Goal: Communication & Community: Ask a question

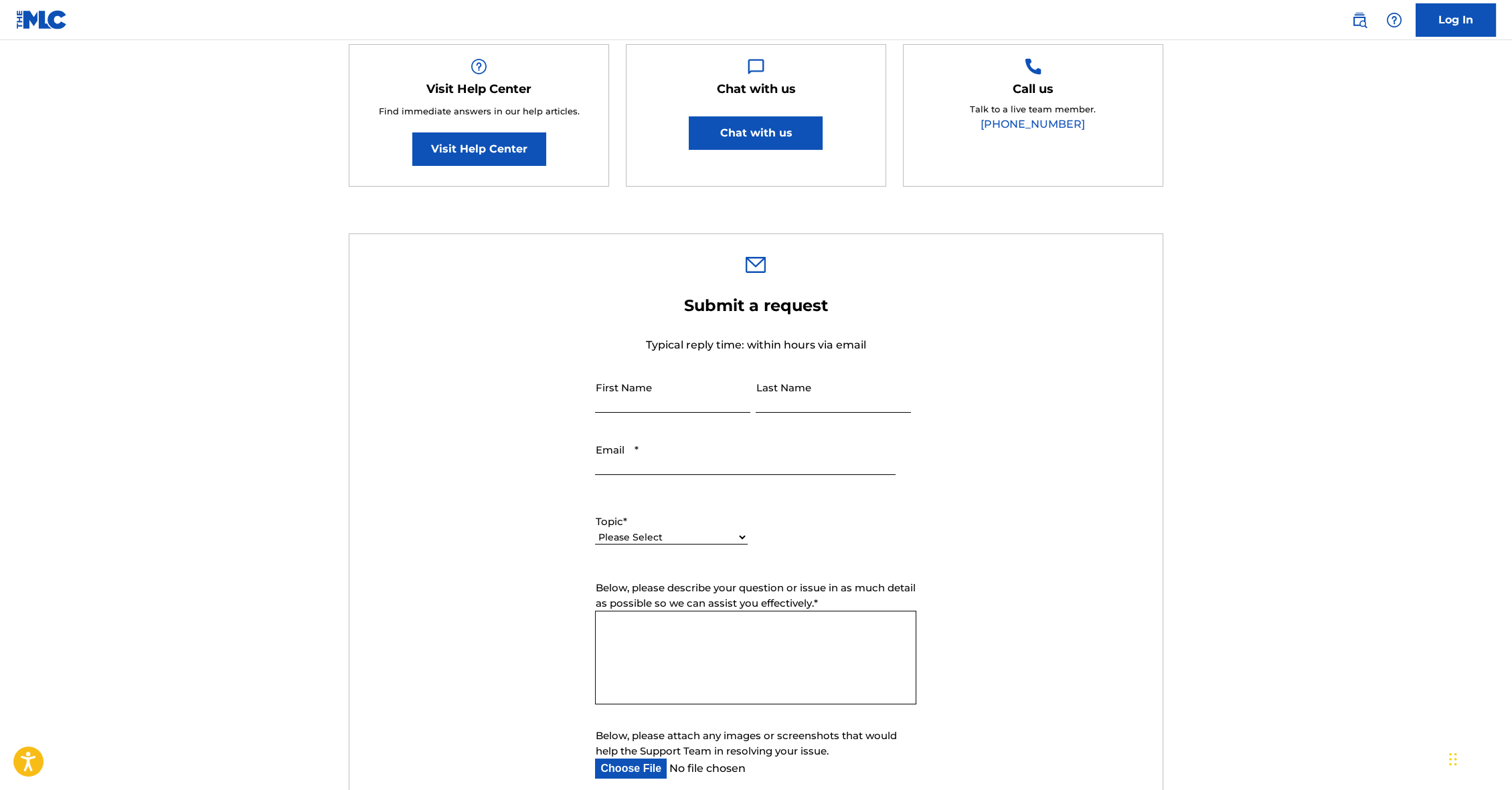
scroll to position [249, 0]
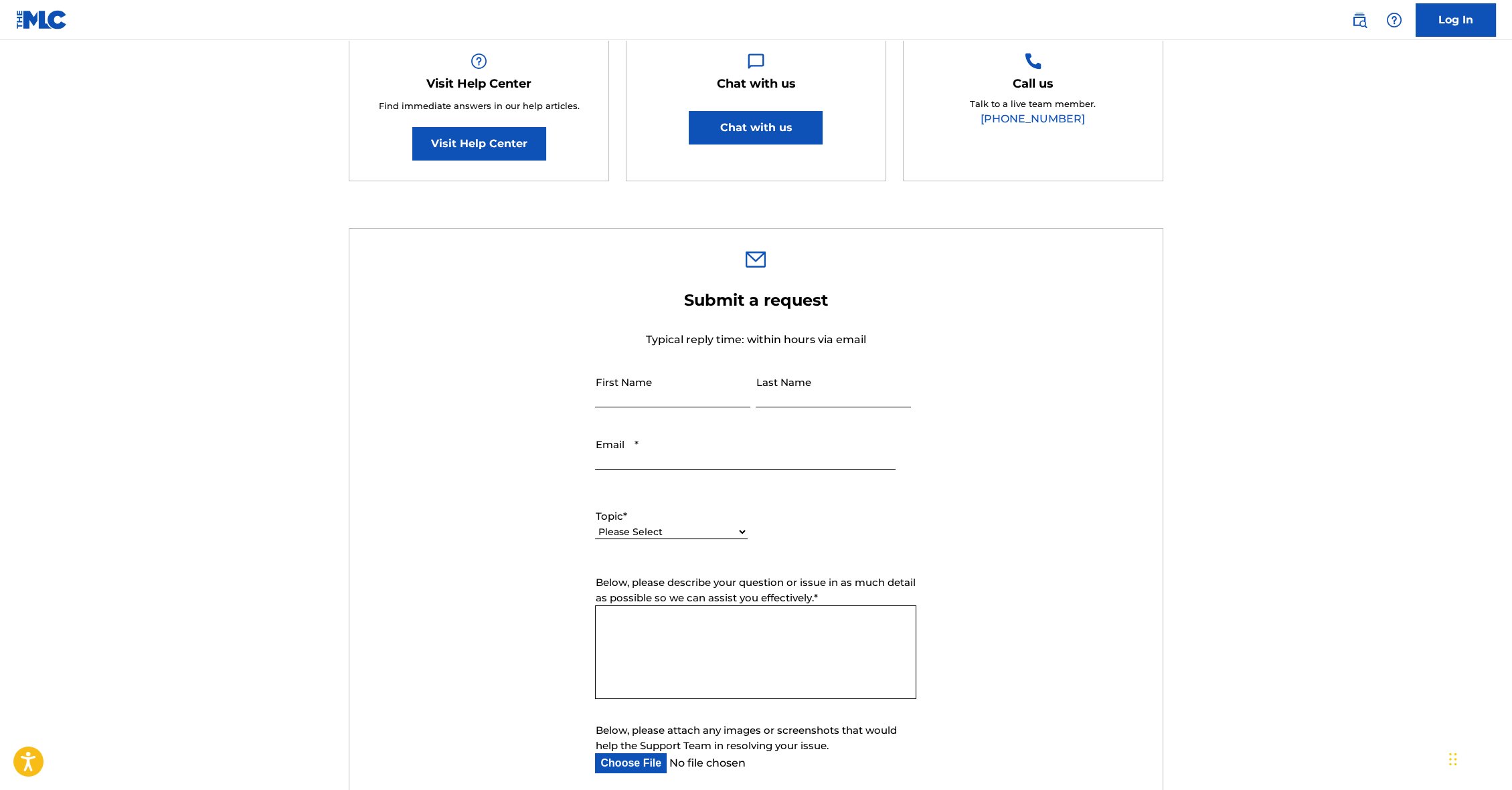
click at [626, 382] on input "First Name" at bounding box center [672, 388] width 156 height 38
type input "[PERSON_NAME]"
drag, startPoint x: 633, startPoint y: 395, endPoint x: 470, endPoint y: 375, distance: 164.2
click at [470, 375] on form "Submit a request Typical reply time: within hours via email First Name [PERSON_…" at bounding box center [756, 570] width 813 height 559
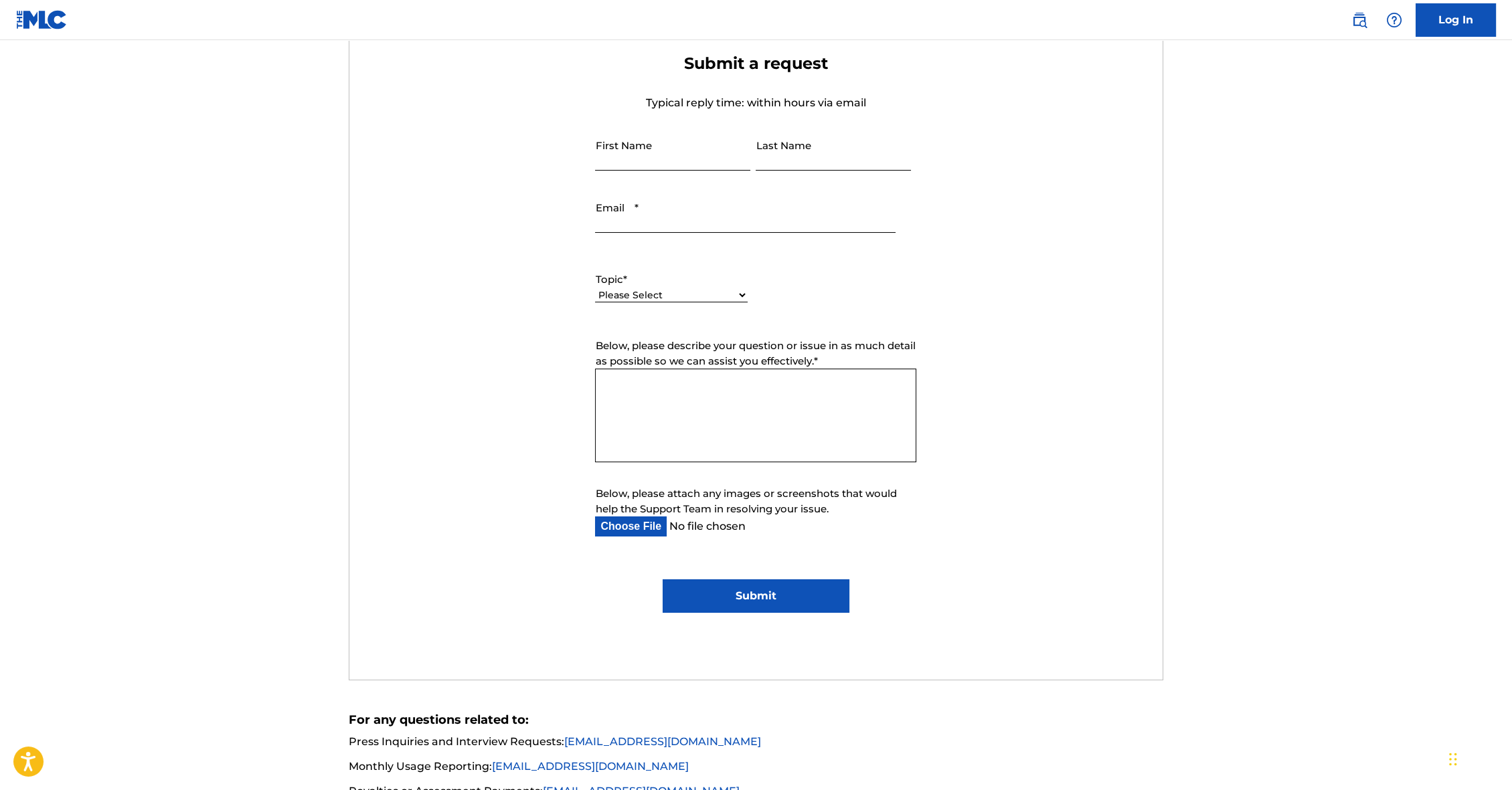
scroll to position [505, 0]
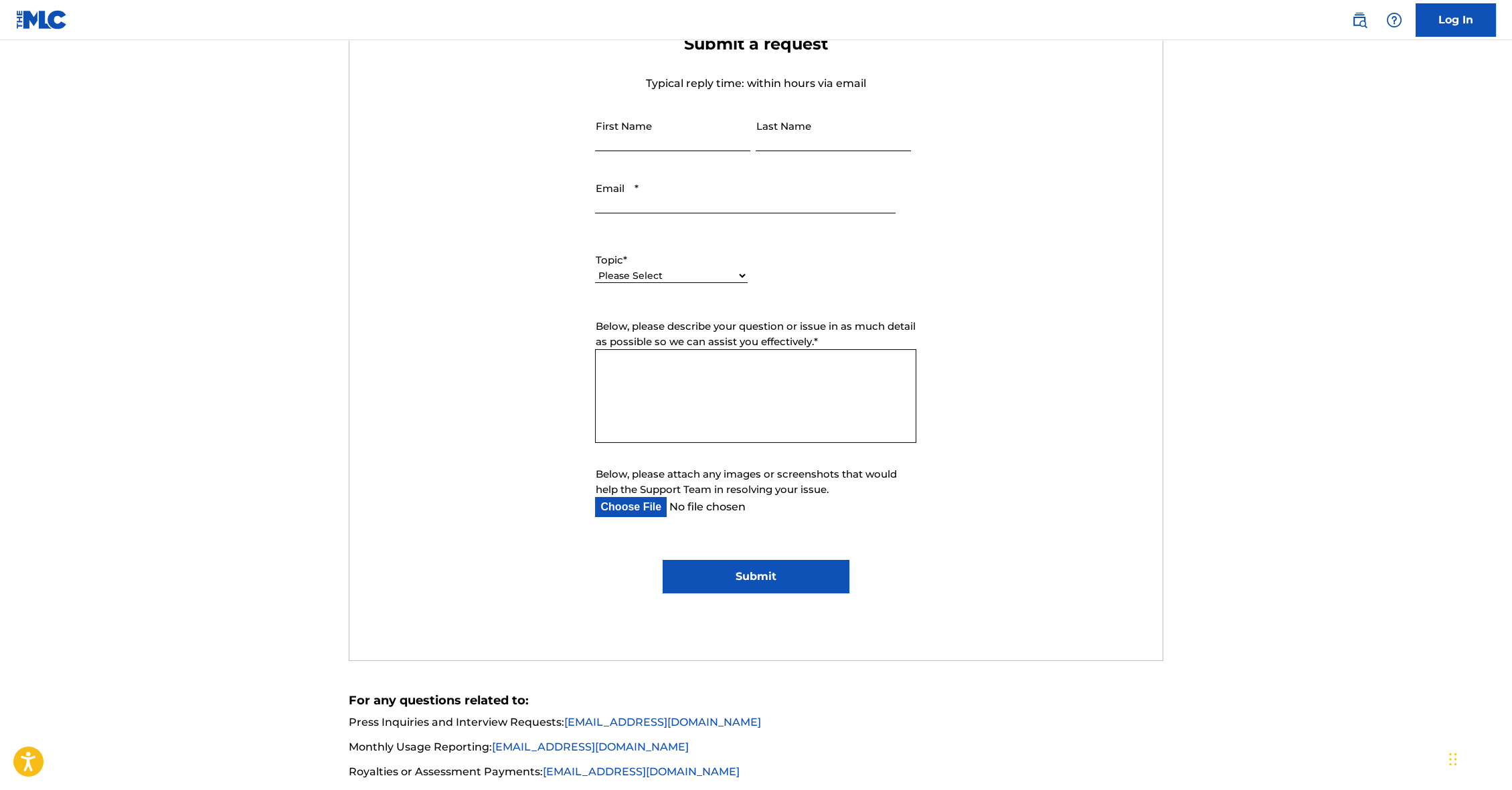
click at [655, 367] on textarea "Below, please describe your question or issue in as much detail as possible so …" at bounding box center [755, 396] width 321 height 94
paste textarea "Lore IPS dolo, S amet con adi elit. Se doe tempori ut lab etdo Magn Aliquaenima…"
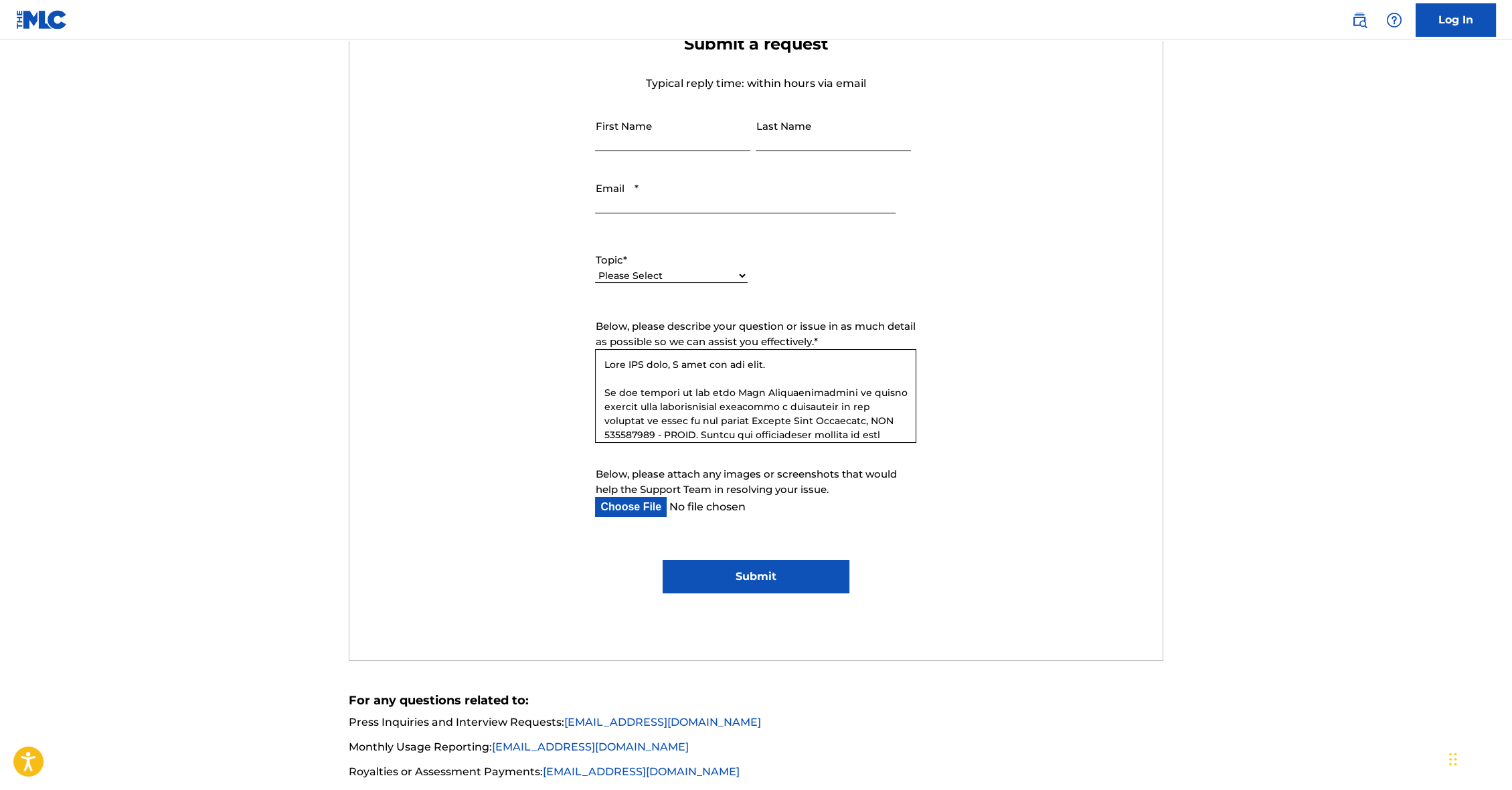
scroll to position [293, 0]
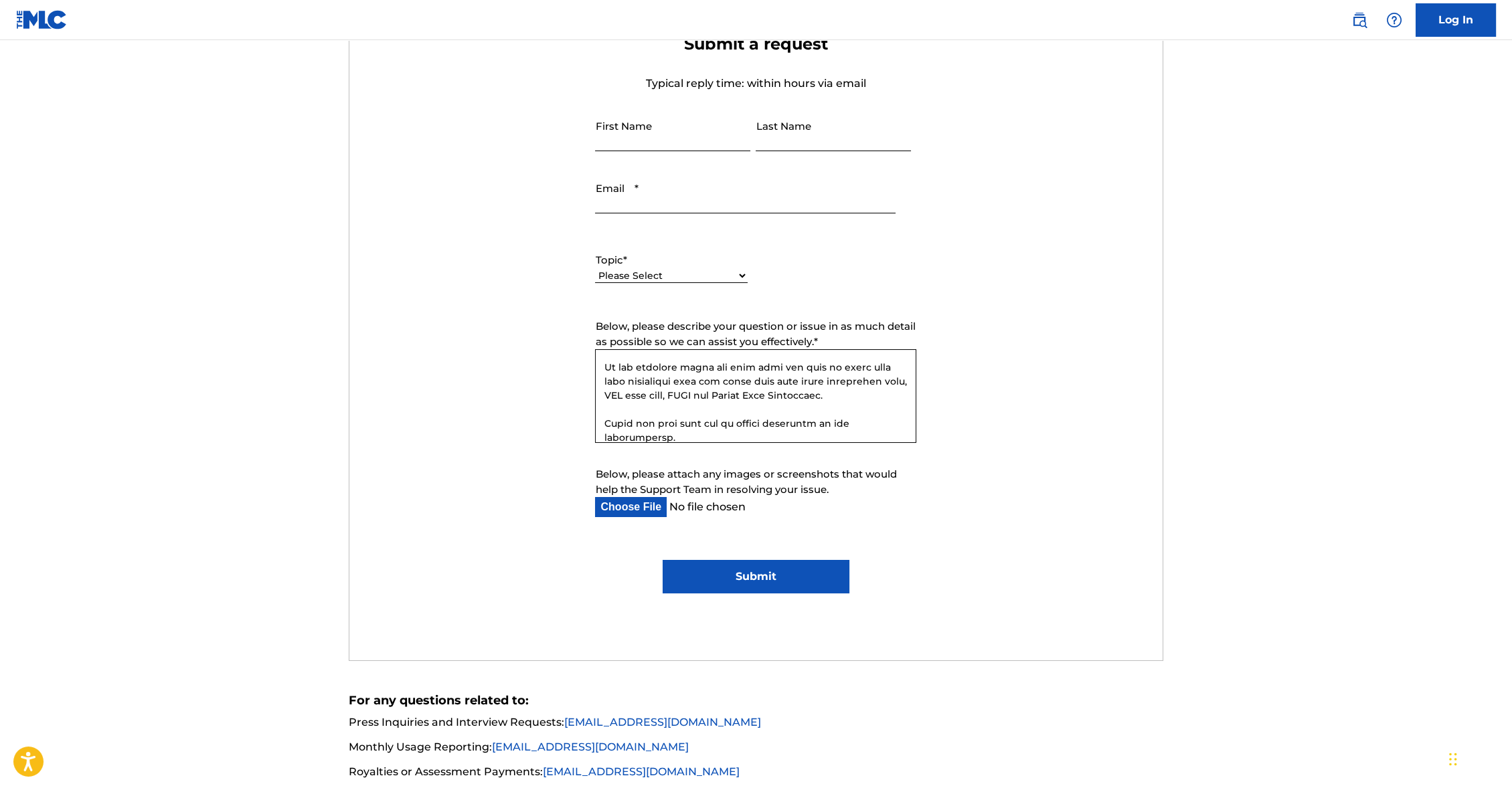
type textarea "Lore IPS dolo, S amet con adi elit. Se doe tempori ut lab etdo Magn Aliquaenima…"
click at [642, 145] on input "First Name" at bounding box center [672, 132] width 156 height 38
type input "[PERSON_NAME]"
click at [620, 196] on input "Email *" at bounding box center [744, 195] width 300 height 38
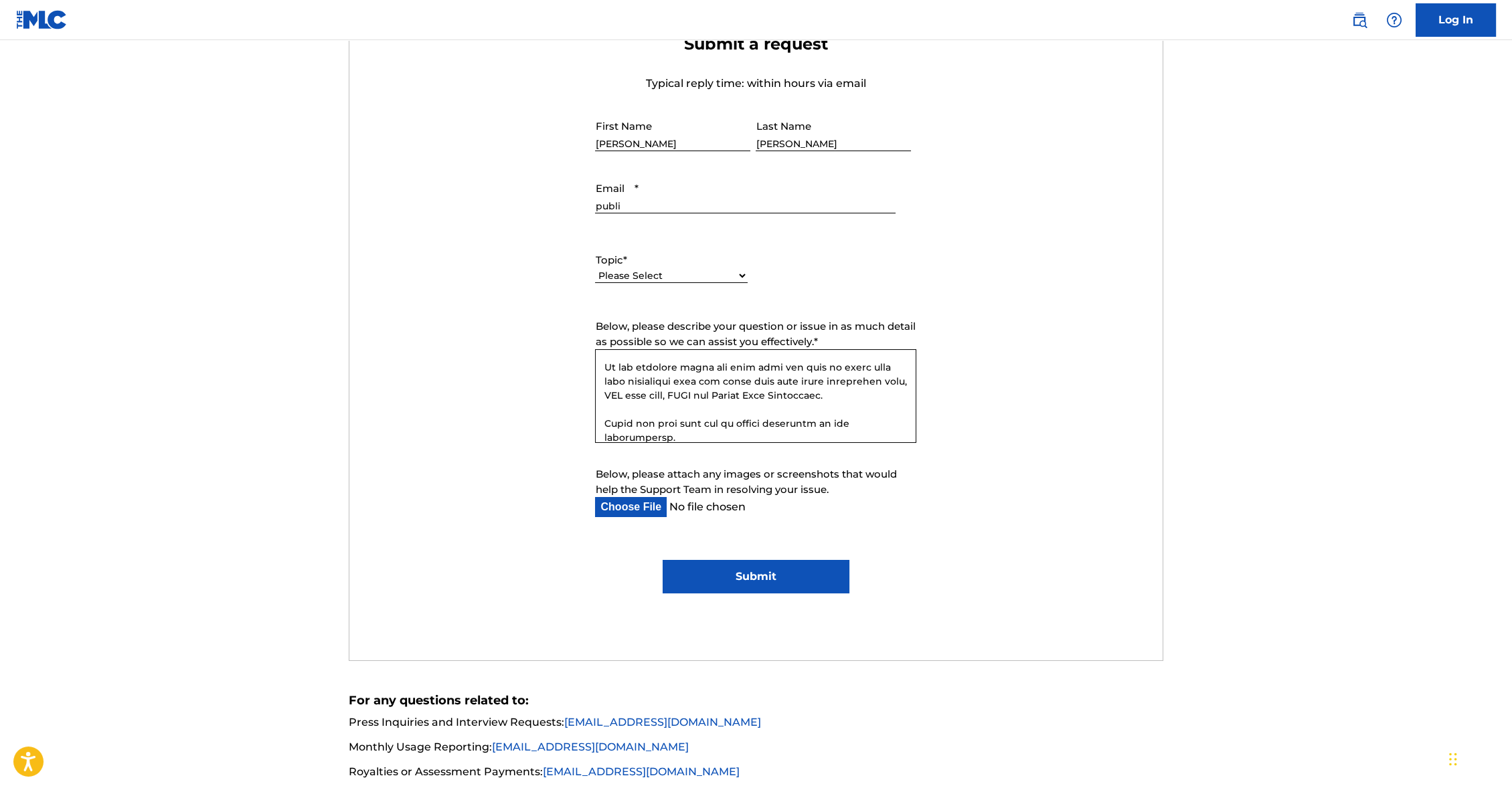
type input "[EMAIL_ADDRESS][DOMAIN_NAME]"
click at [661, 268] on div "Please Select I need help with my account I need help with managing my catalog …" at bounding box center [671, 283] width 153 height 30
click at [657, 275] on select "Please Select I need help with my account I need help with managing my catalog …" at bounding box center [671, 276] width 153 height 14
select select "I need help with managing my catalog"
click at [595, 269] on select "Please Select I need help with my account I need help with managing my catalog …" at bounding box center [671, 276] width 153 height 14
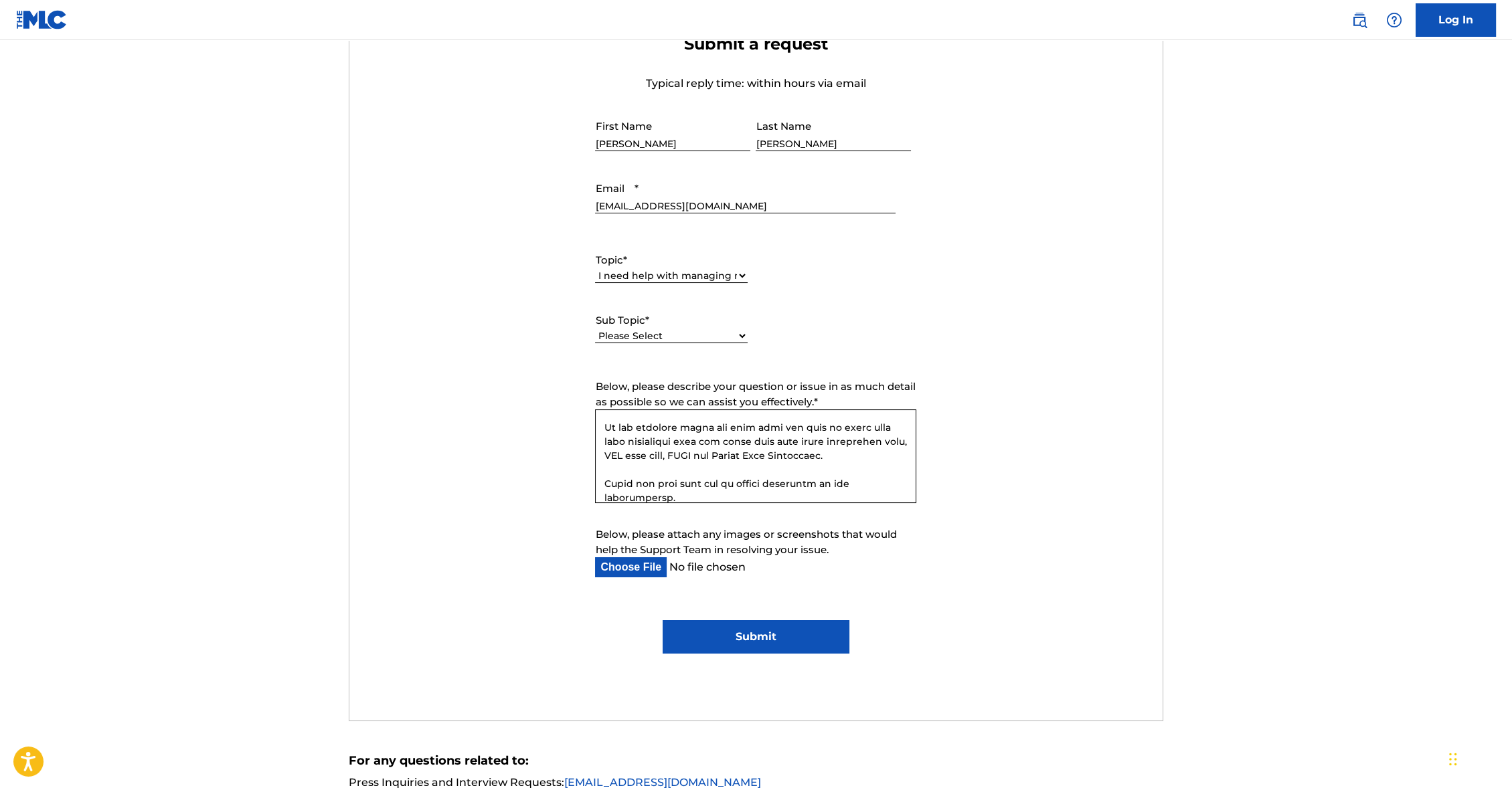
click at [698, 271] on select "Please Select I need help with my account I need help with managing my catalog …" at bounding box center [671, 276] width 153 height 14
click at [680, 334] on select "Please Select I need help with CWR I need help registering my work(s) in The ML…" at bounding box center [671, 336] width 153 height 14
select select "I need help editing my works"
click at [595, 329] on select "Please Select I need help with CWR I need help registering my work(s) in The ML…" at bounding box center [671, 336] width 153 height 14
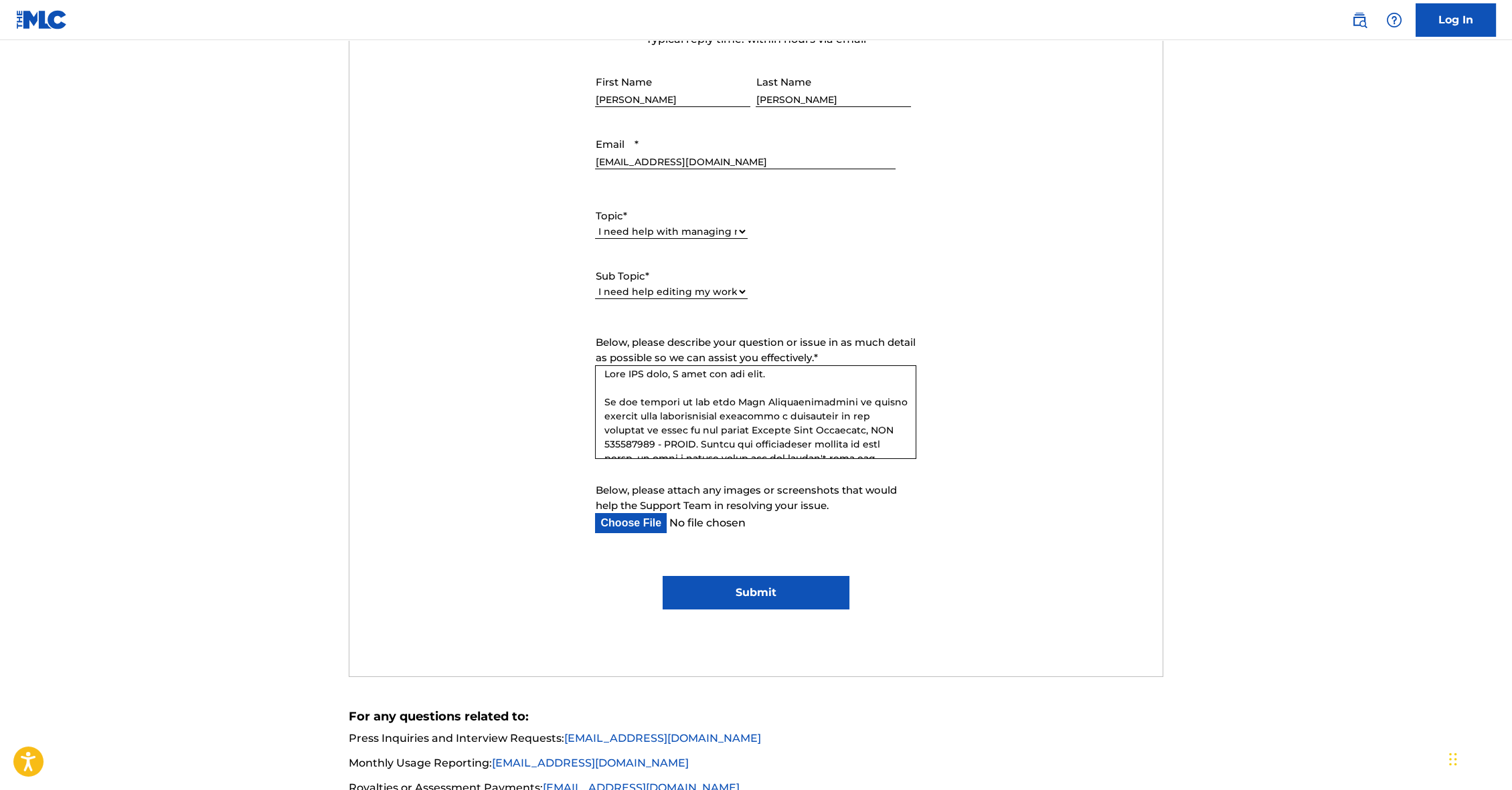
scroll to position [0, 0]
click at [795, 379] on textarea "Below, please describe your question or issue in as much detail as possible so …" at bounding box center [755, 412] width 321 height 94
click at [840, 422] on textarea "Below, please describe your question or issue in as much detail as possible so …" at bounding box center [755, 412] width 321 height 94
paste textarea "Your ticket #28918673161"
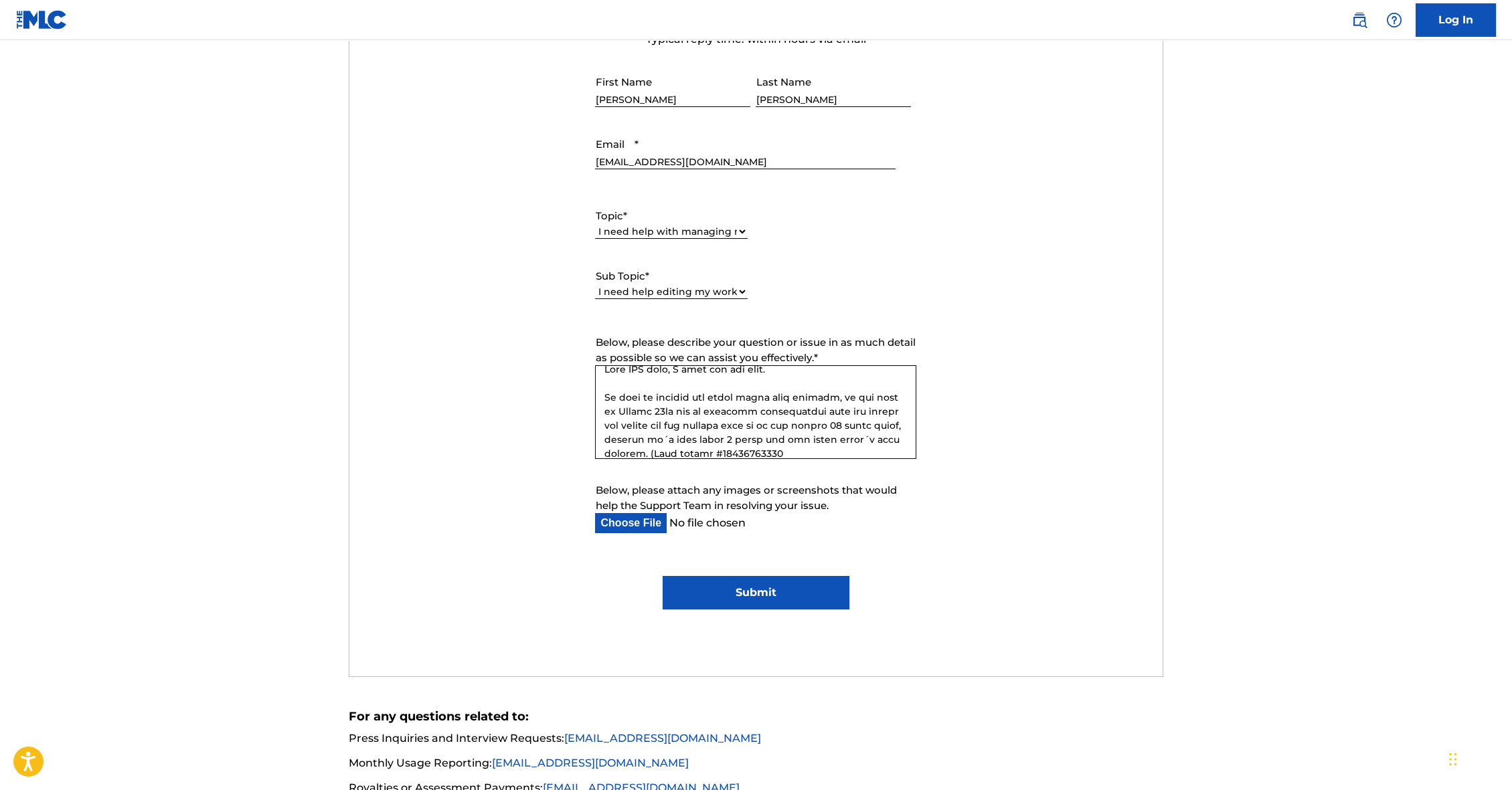
drag, startPoint x: 681, startPoint y: 451, endPoint x: 685, endPoint y: 519, distance: 68.1
click at [680, 454] on textarea "Below, please describe your question or issue in as much detail as possible so …" at bounding box center [755, 412] width 321 height 94
click at [765, 447] on textarea "Below, please describe your question or issue in as much detail as possible so …" at bounding box center [755, 412] width 321 height 94
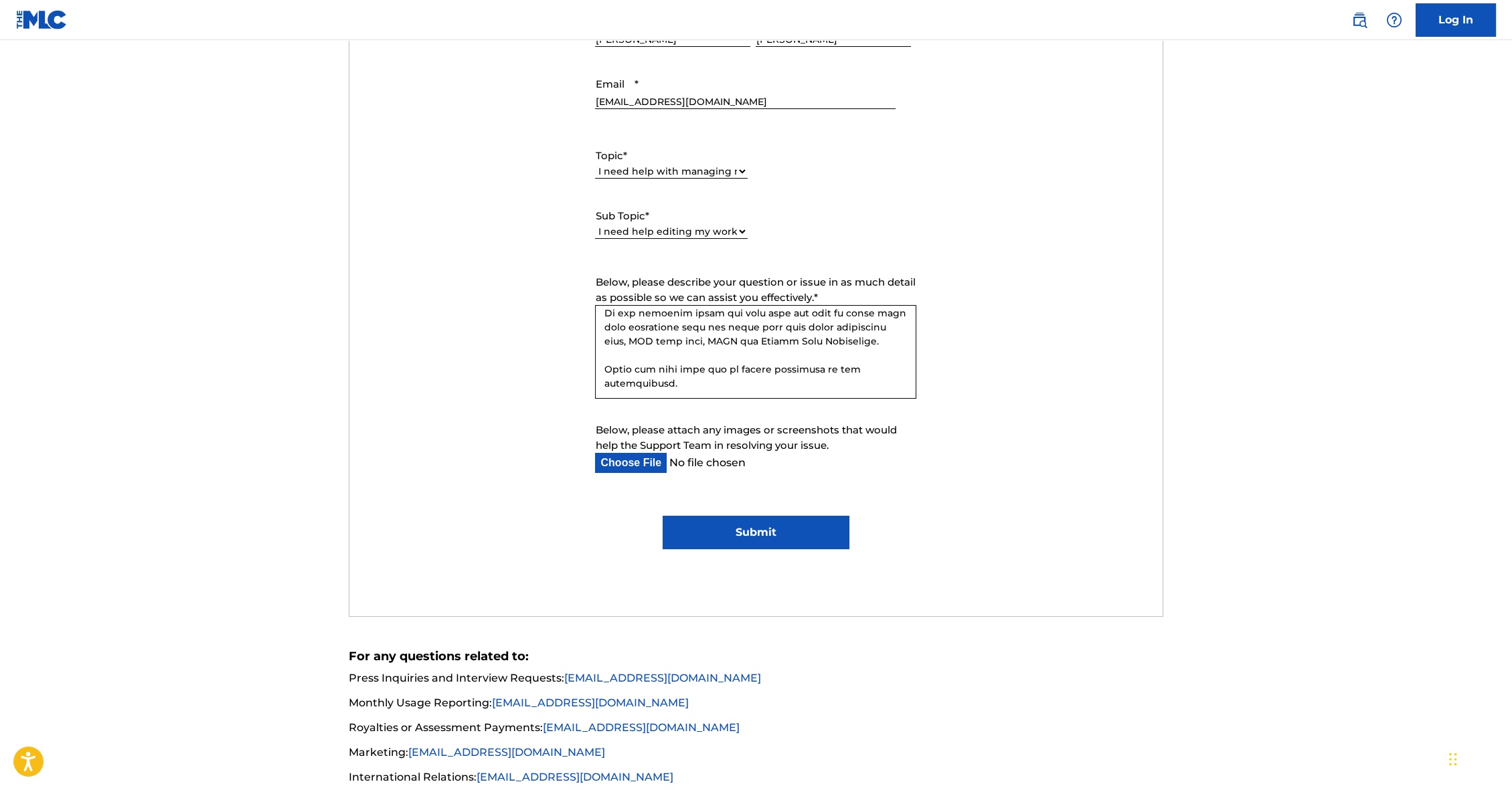
scroll to position [611, 0]
click at [710, 382] on textarea "Below, please describe your question or issue in as much detail as possible so …" at bounding box center [755, 350] width 321 height 94
type textarea "Lore IPS dolo, S amet con adi elit. Se doei te incidid utl etdol magna aliq eni…"
click at [735, 528] on input "Submit" at bounding box center [756, 531] width 186 height 34
